Goal: Transaction & Acquisition: Purchase product/service

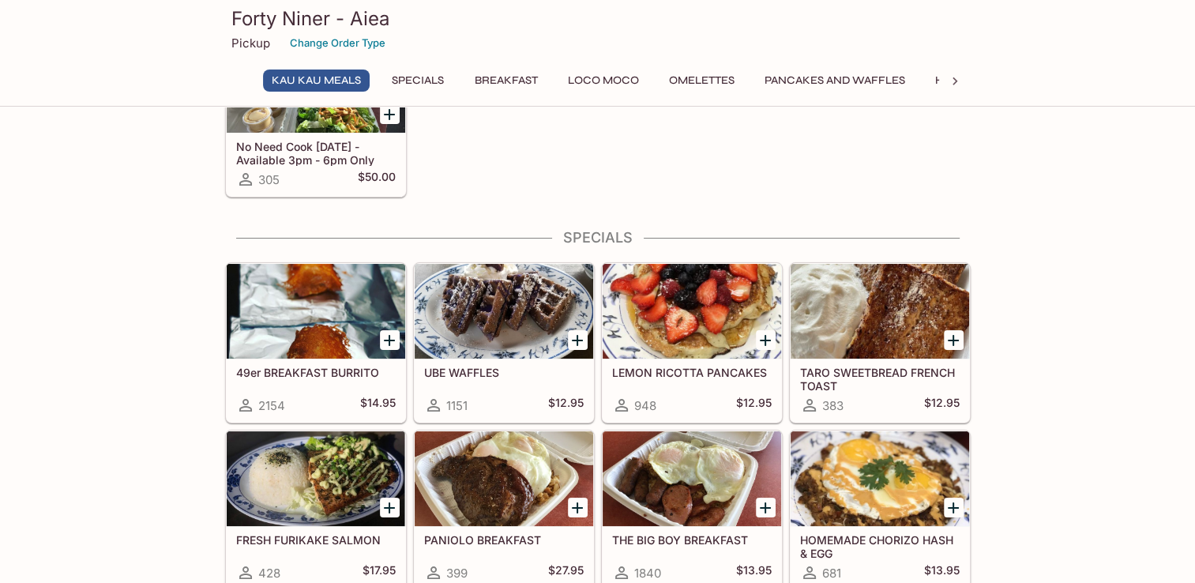
scroll to position [129, 0]
click at [666, 331] on div at bounding box center [691, 311] width 178 height 95
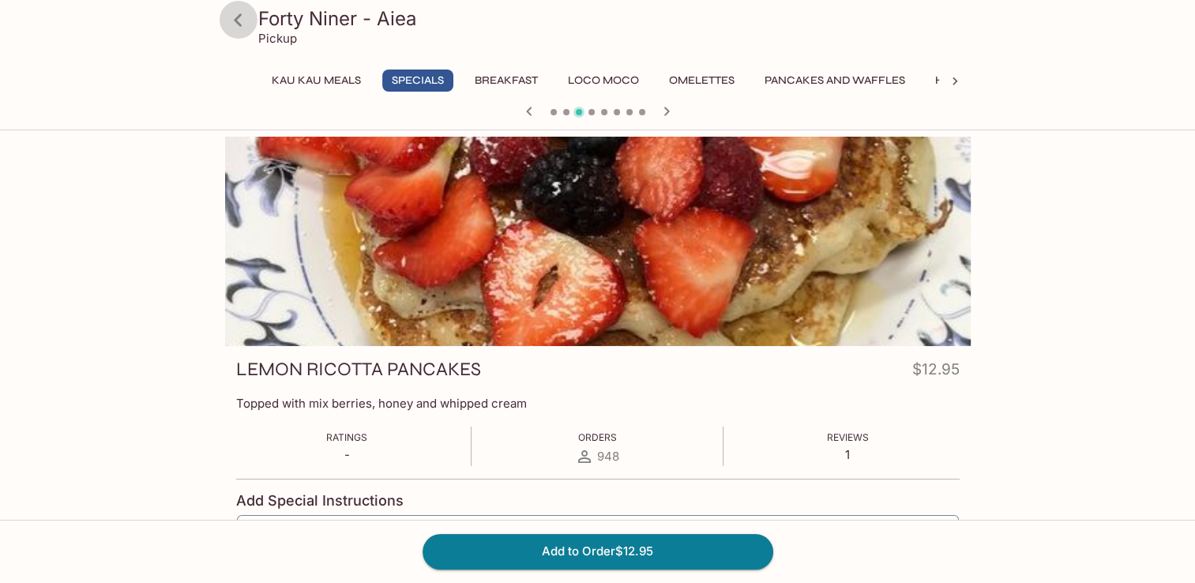
click at [240, 32] on icon at bounding box center [238, 20] width 28 height 28
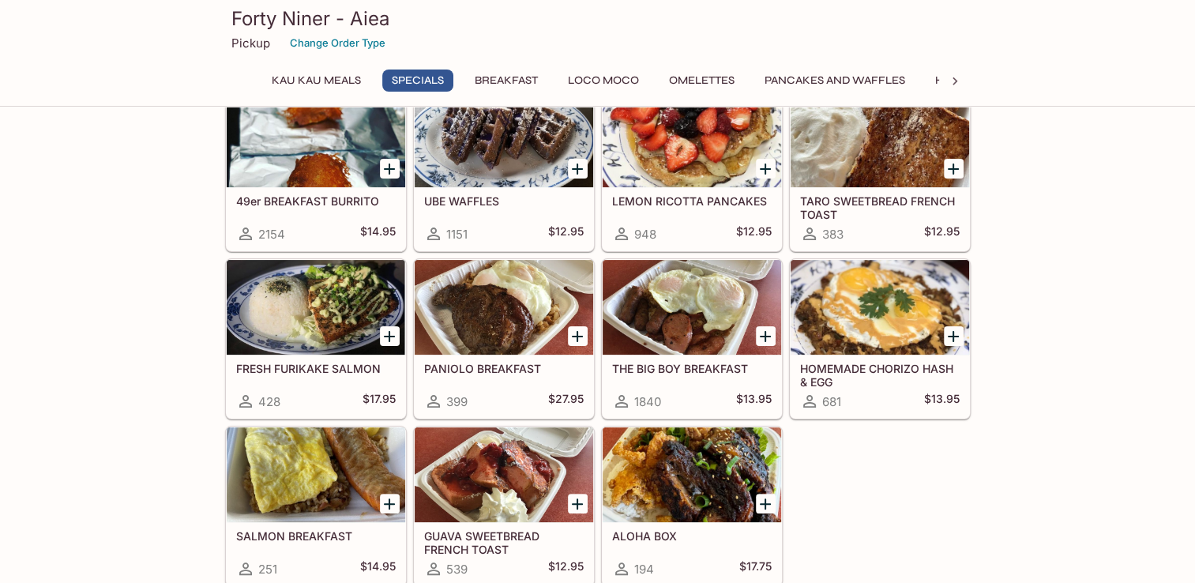
scroll to position [351, 0]
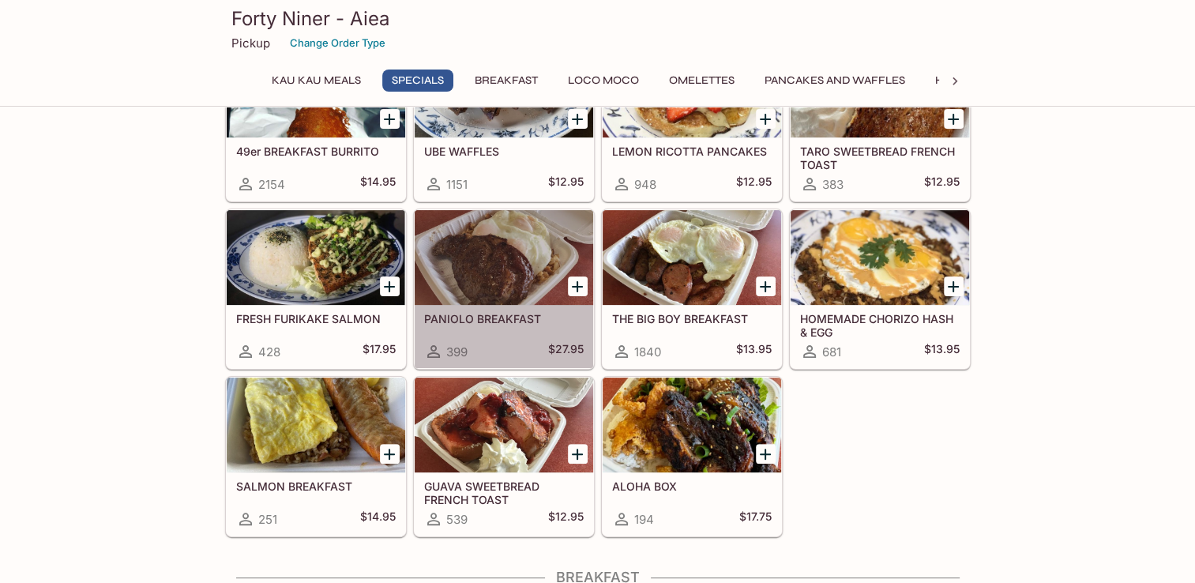
click at [472, 289] on div at bounding box center [504, 257] width 178 height 95
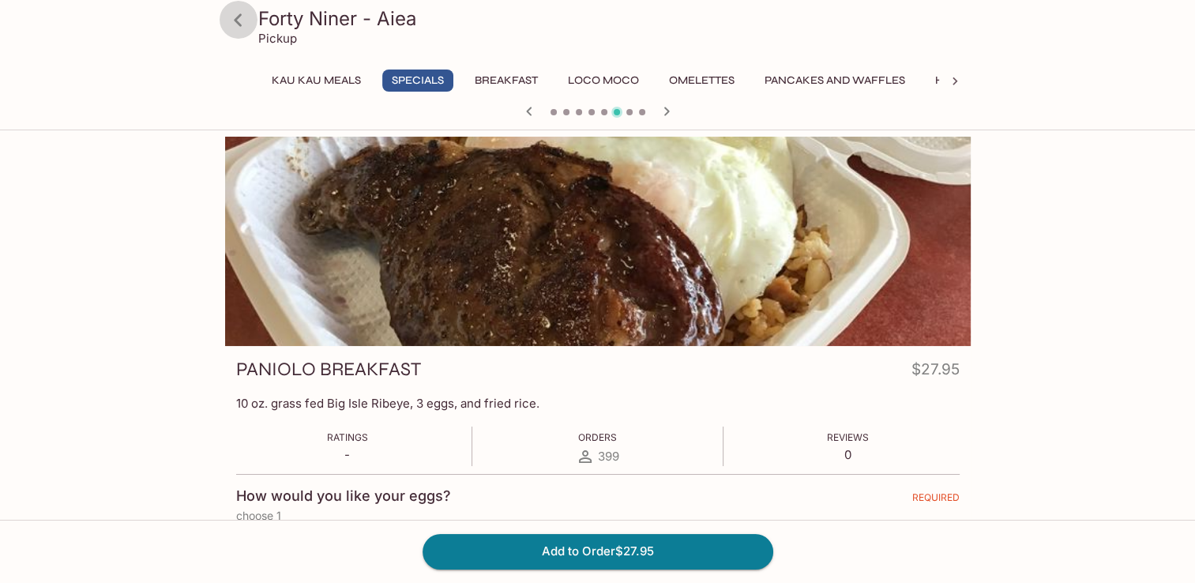
click at [242, 20] on icon at bounding box center [238, 20] width 28 height 28
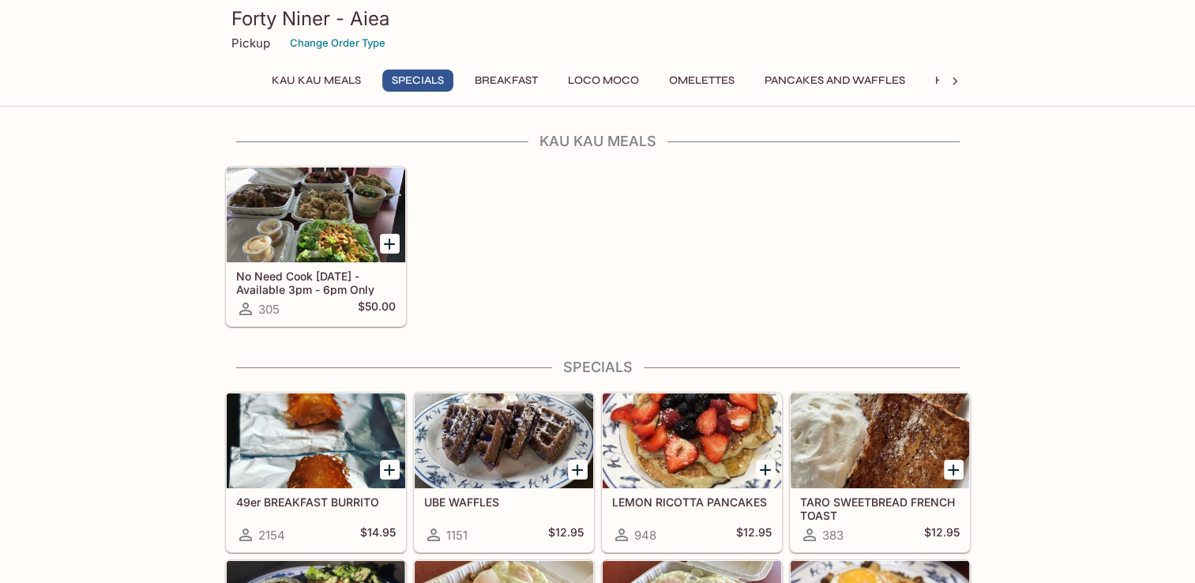
scroll to position [486, 0]
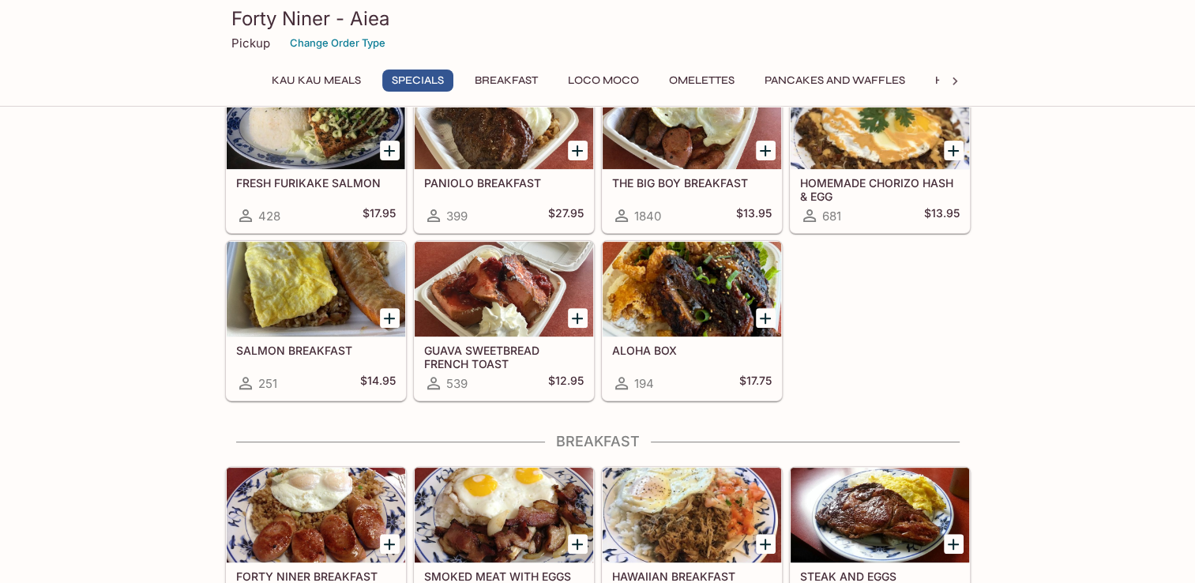
drag, startPoint x: 157, startPoint y: 342, endPoint x: 209, endPoint y: 82, distance: 265.0
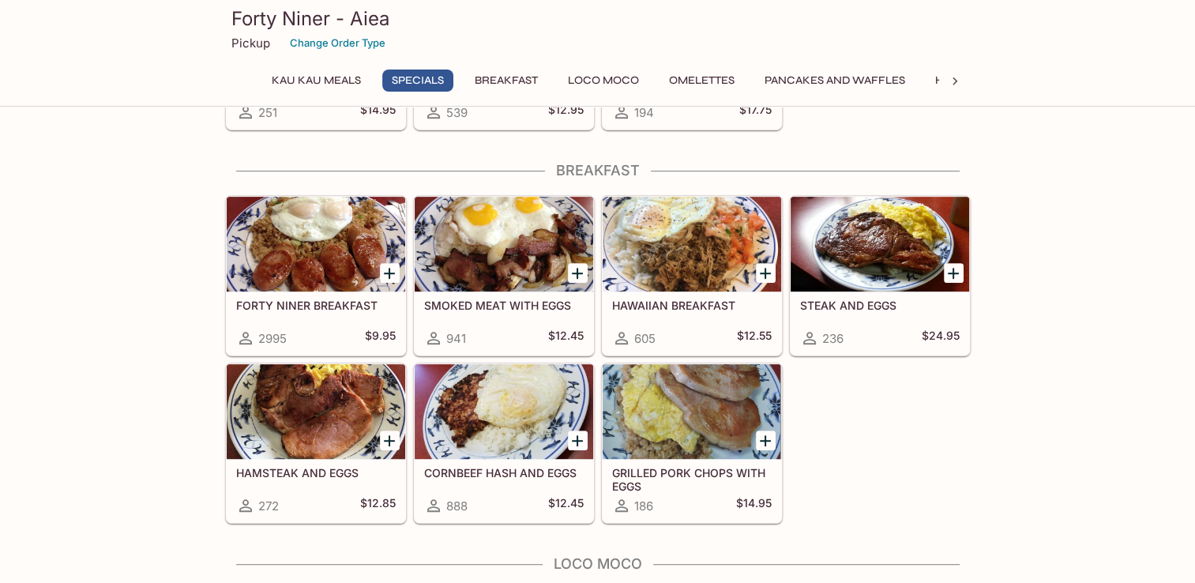
scroll to position [760, 0]
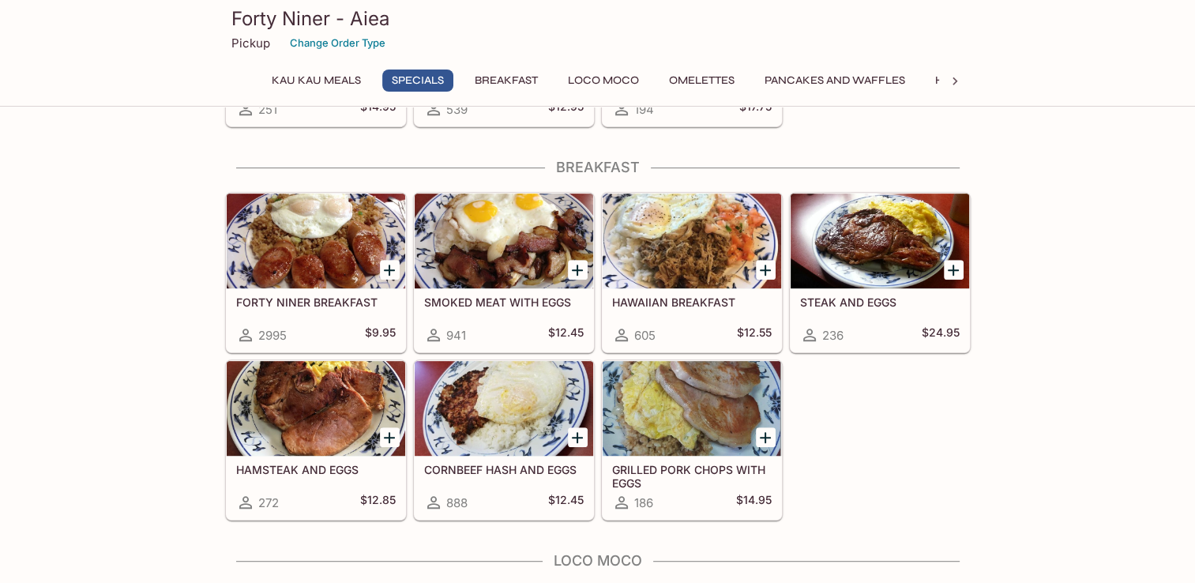
click at [823, 237] on div at bounding box center [879, 240] width 178 height 95
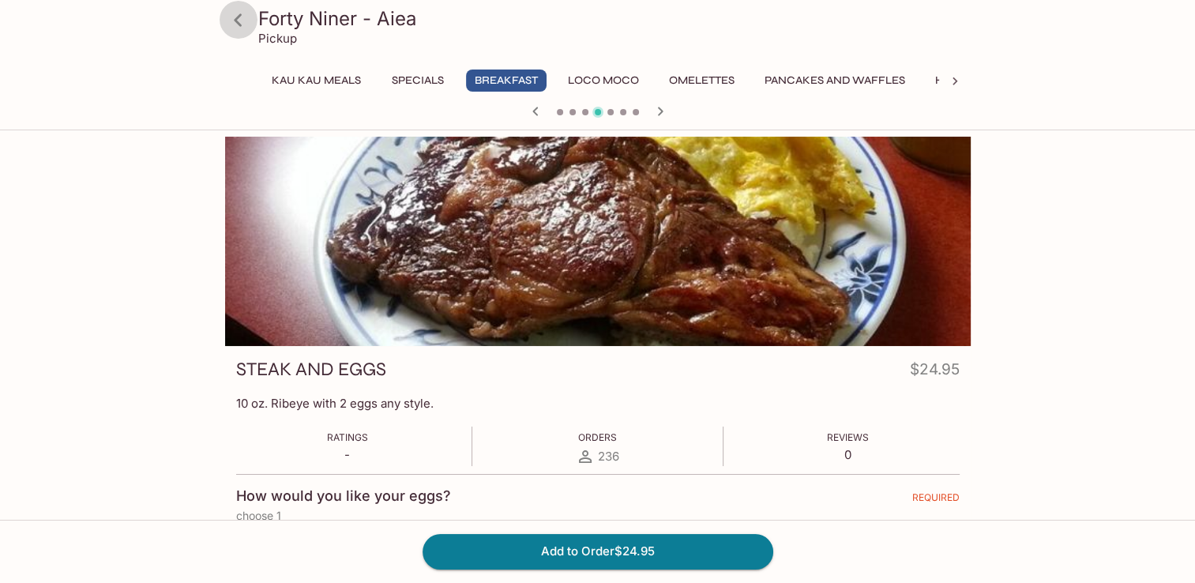
click at [243, 18] on icon at bounding box center [238, 20] width 28 height 28
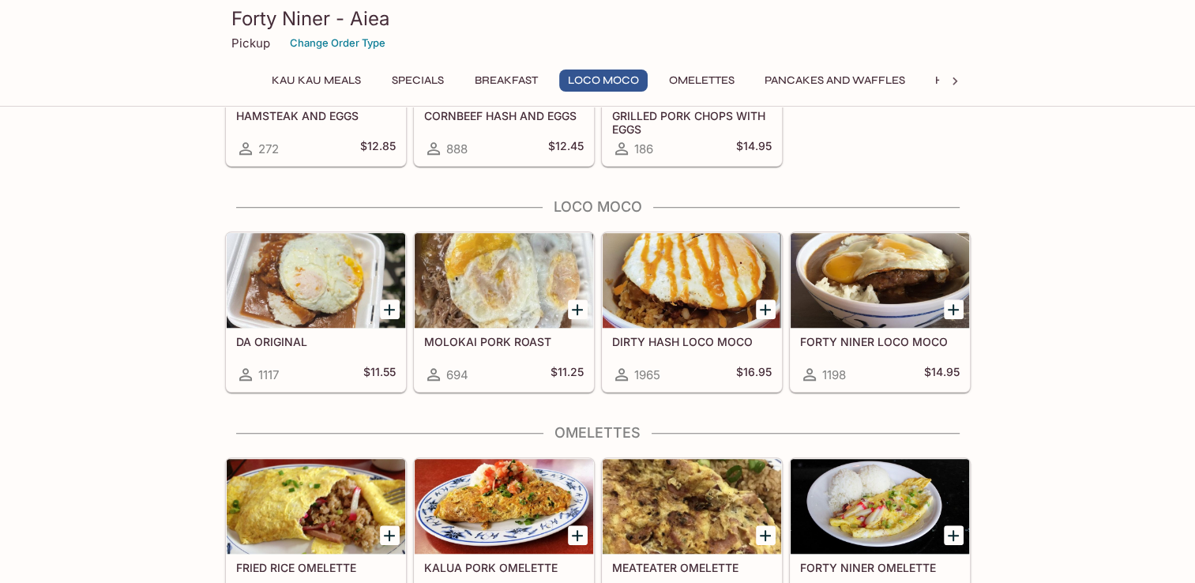
scroll to position [1219, 0]
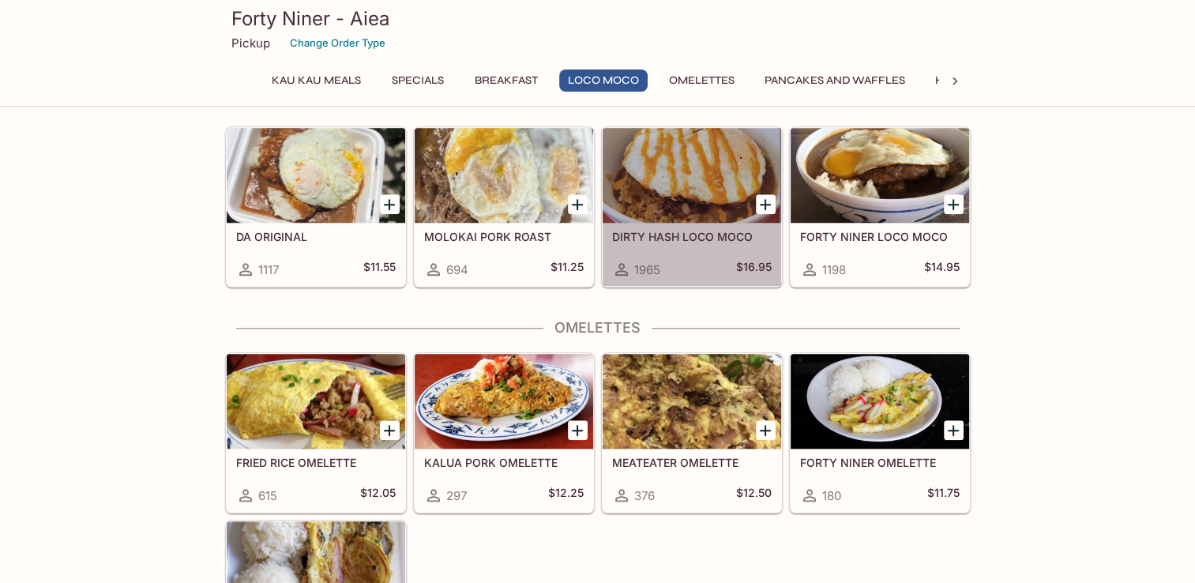
click at [698, 195] on div at bounding box center [691, 175] width 178 height 95
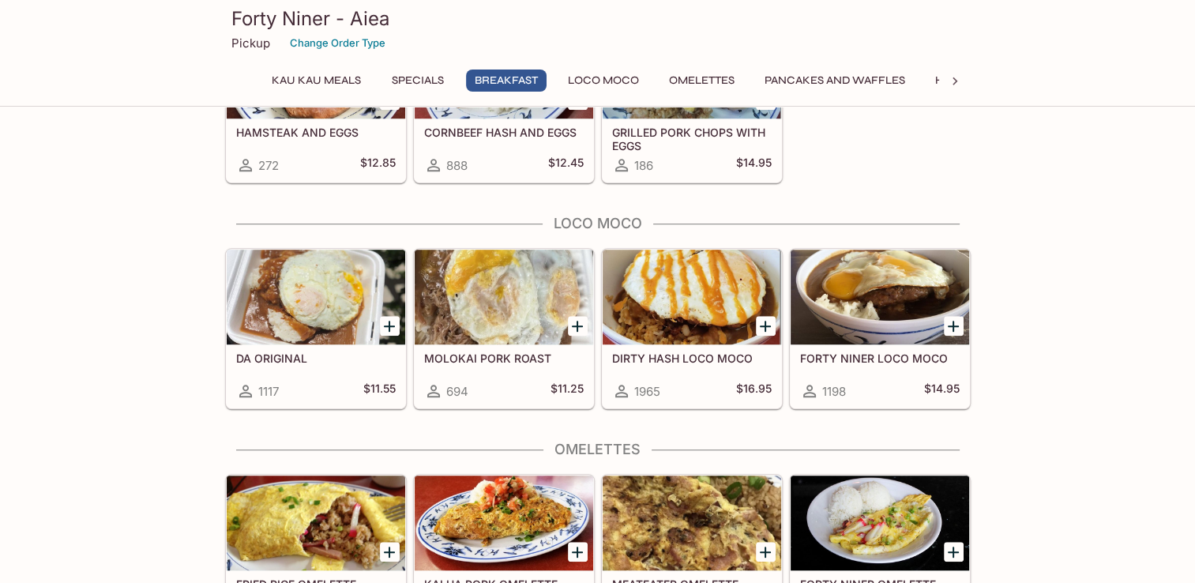
scroll to position [1098, 0]
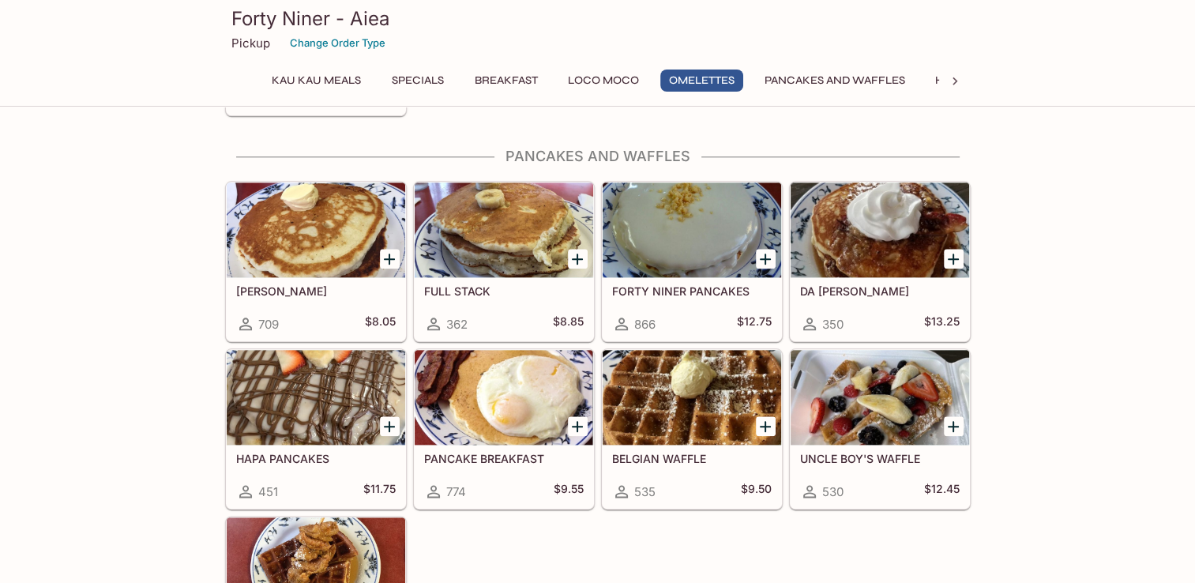
scroll to position [1787, 0]
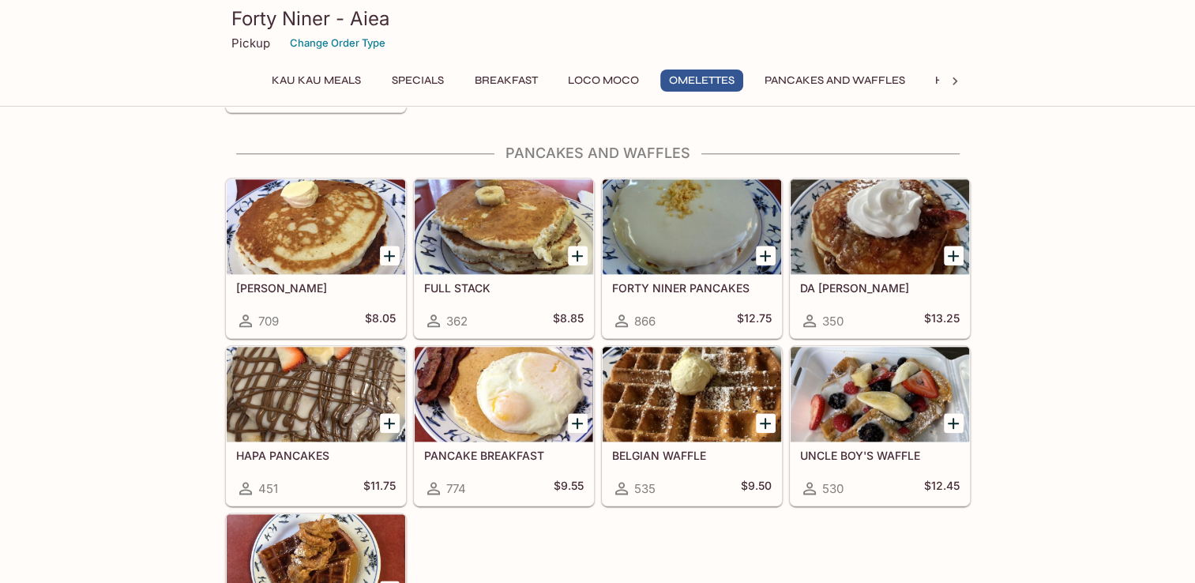
drag, startPoint x: 28, startPoint y: 254, endPoint x: 29, endPoint y: 340, distance: 86.1
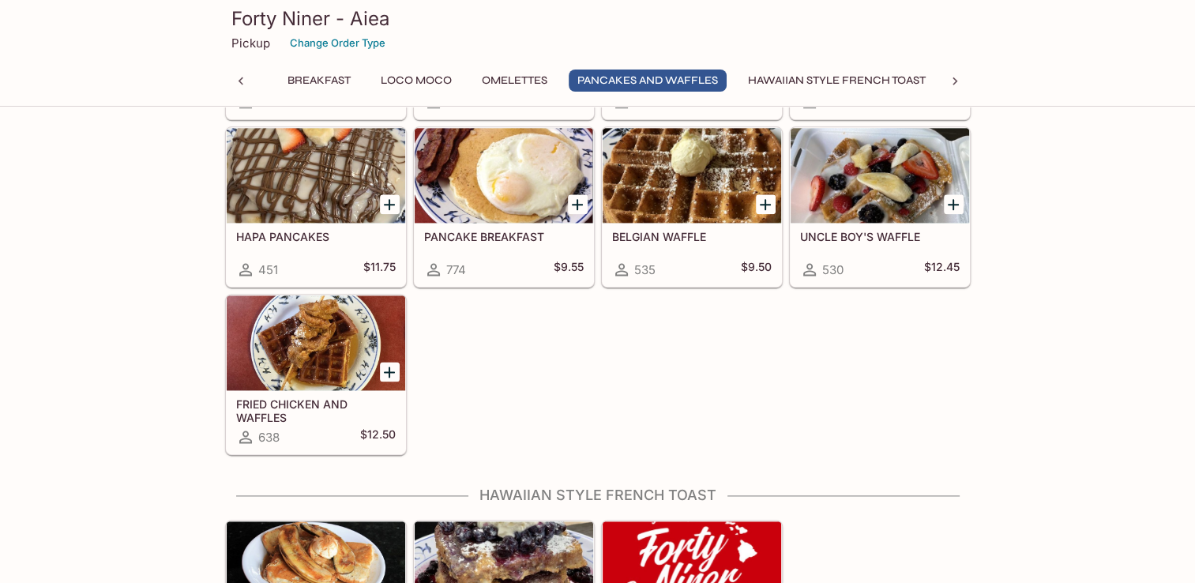
scroll to position [2002, 0]
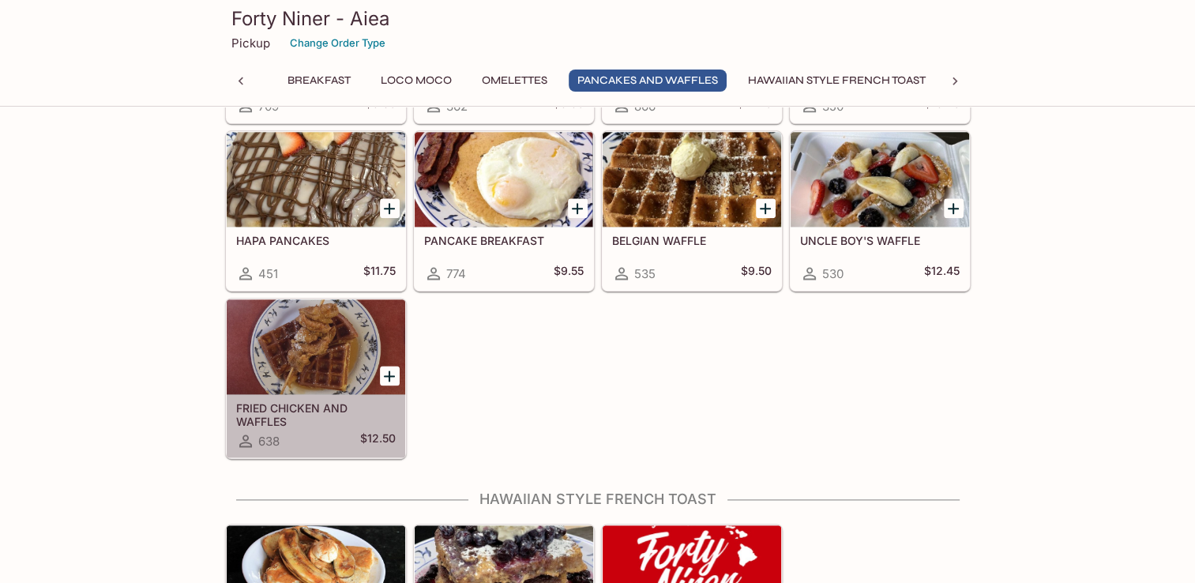
click at [281, 349] on div at bounding box center [316, 346] width 178 height 95
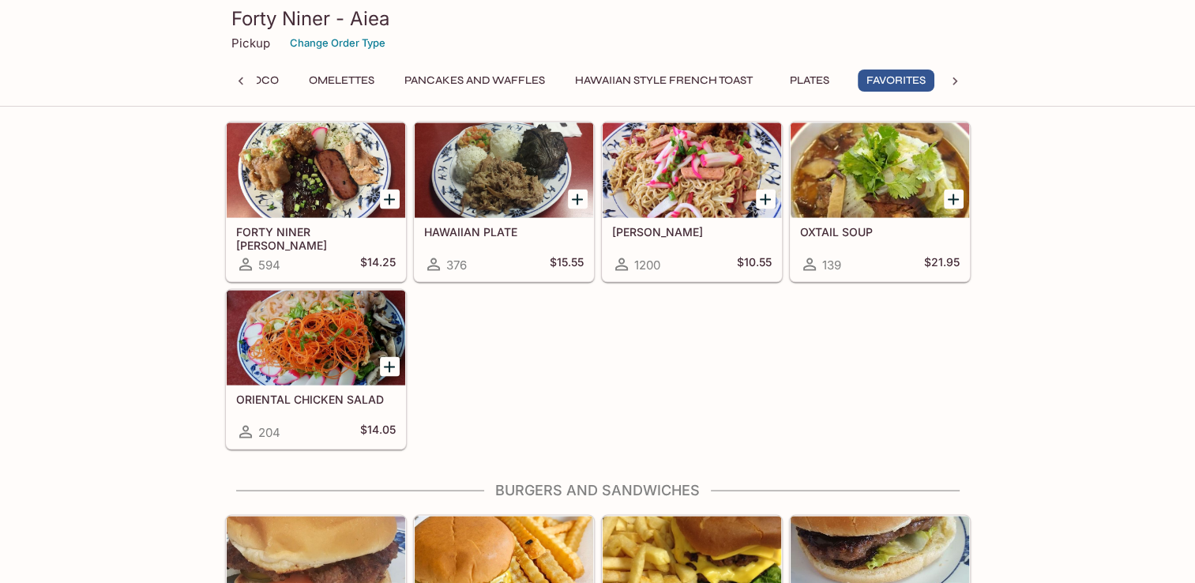
scroll to position [0, 360]
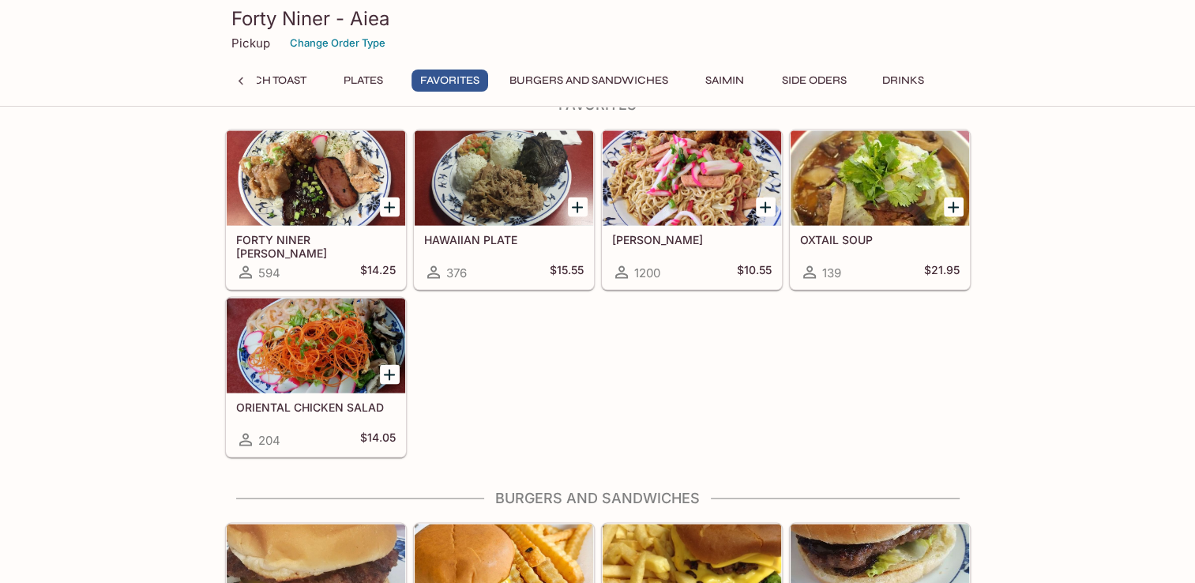
scroll to position [0, 0]
